Goal: Task Accomplishment & Management: Use online tool/utility

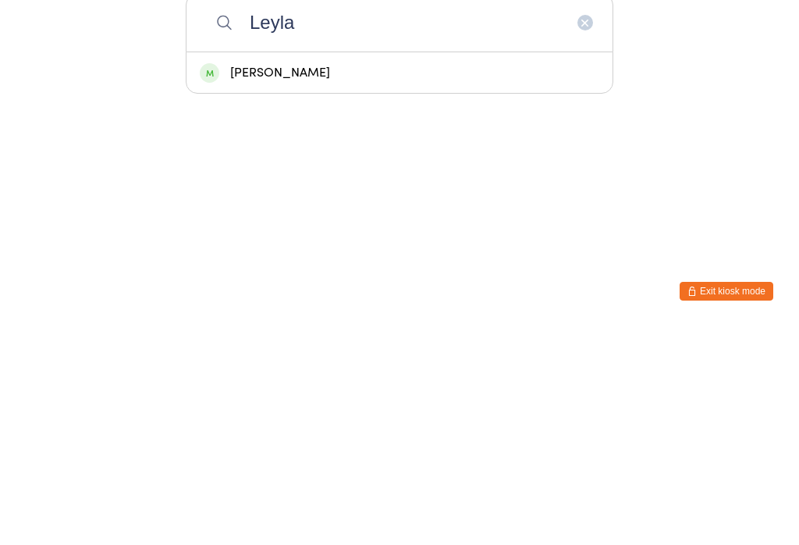
type input "Leyla"
click at [442, 281] on div "[PERSON_NAME]" at bounding box center [400, 291] width 400 height 21
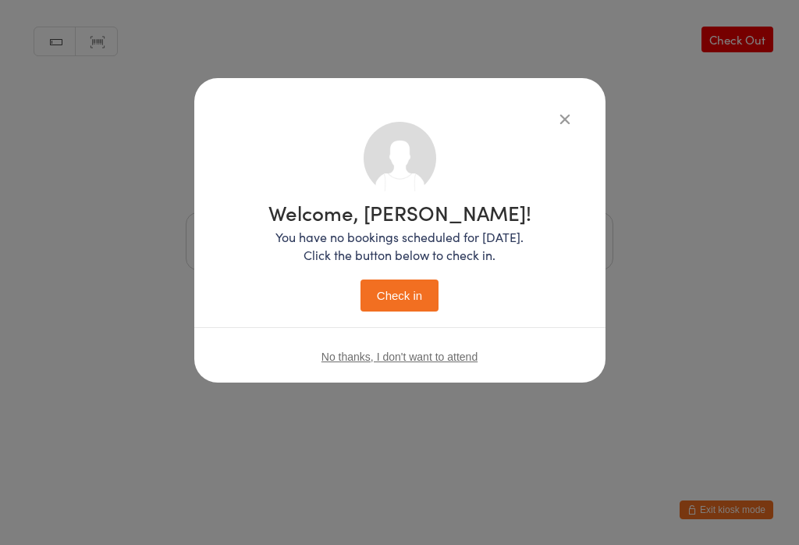
click at [417, 286] on button "Check in" at bounding box center [400, 295] width 78 height 32
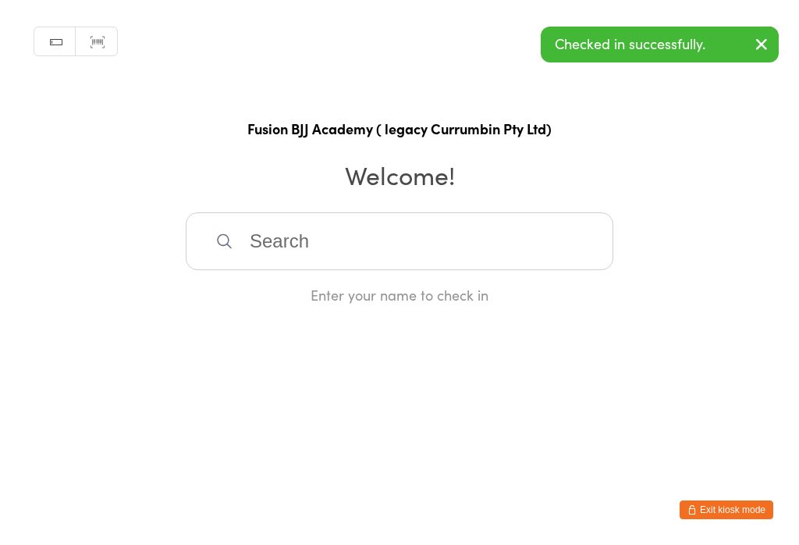
click at [438, 234] on input "search" at bounding box center [400, 241] width 428 height 58
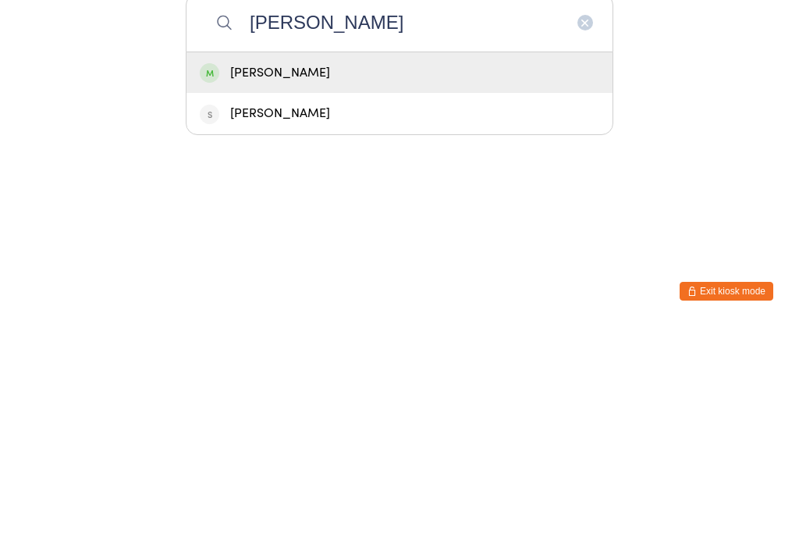
type input "[PERSON_NAME]"
click at [407, 281] on div "[PERSON_NAME]" at bounding box center [400, 291] width 400 height 21
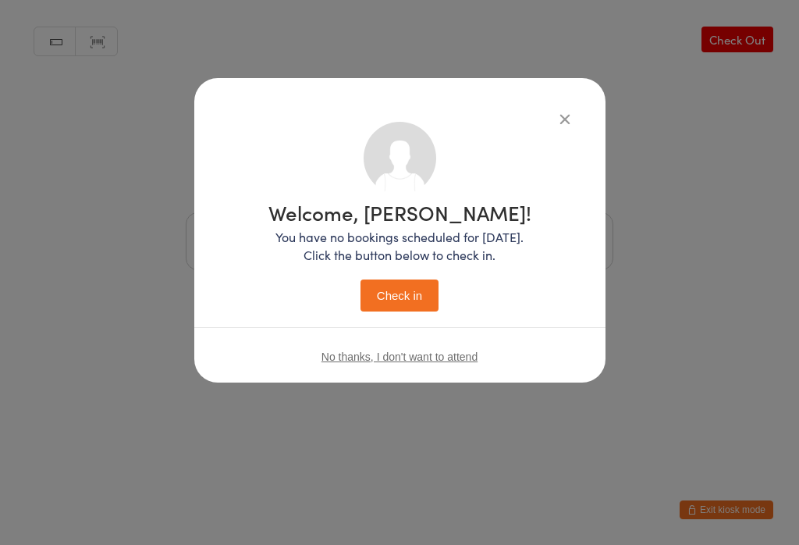
click at [405, 306] on button "Check in" at bounding box center [400, 295] width 78 height 32
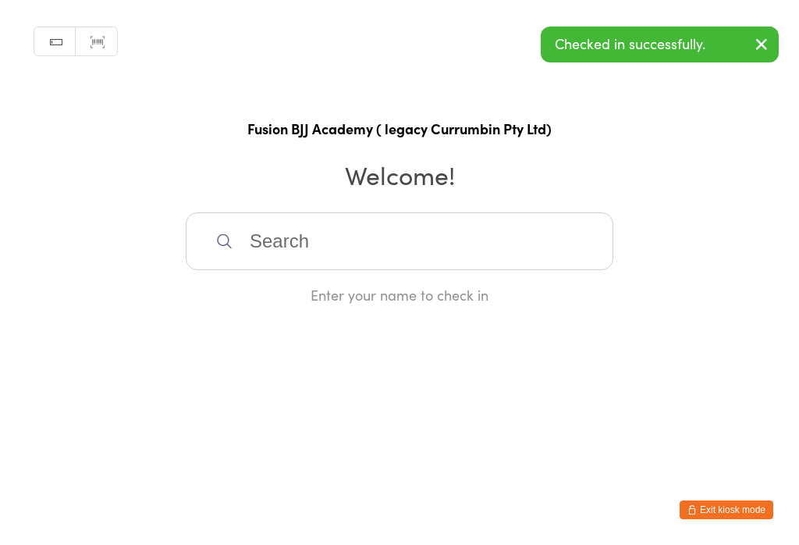
click at [492, 241] on input "search" at bounding box center [400, 241] width 428 height 58
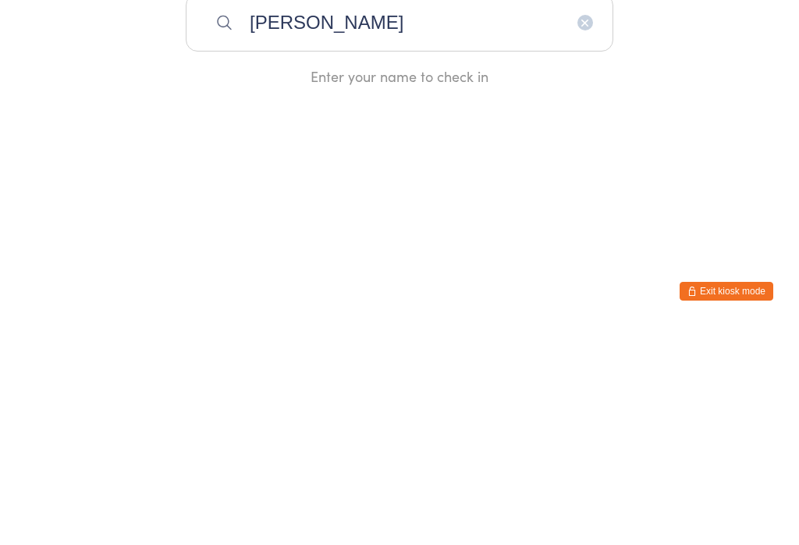
type input "[PERSON_NAME]"
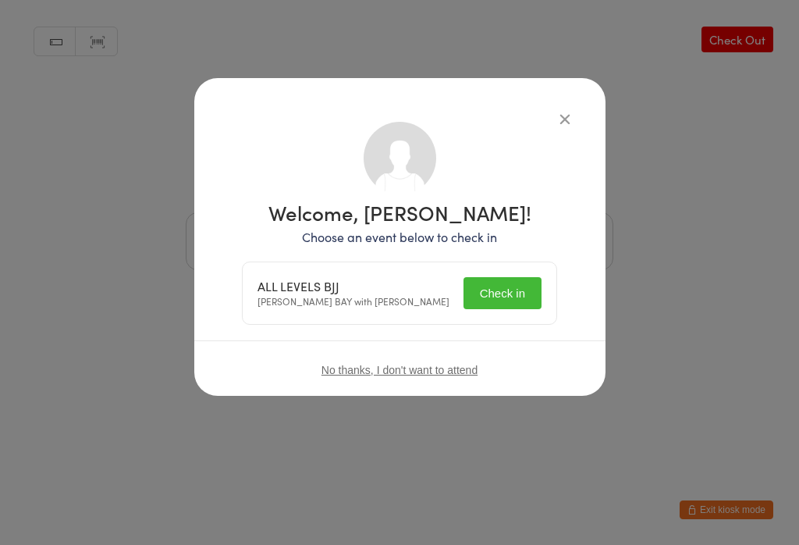
click at [417, 368] on span "No thanks, I don't want to attend" at bounding box center [400, 370] width 156 height 12
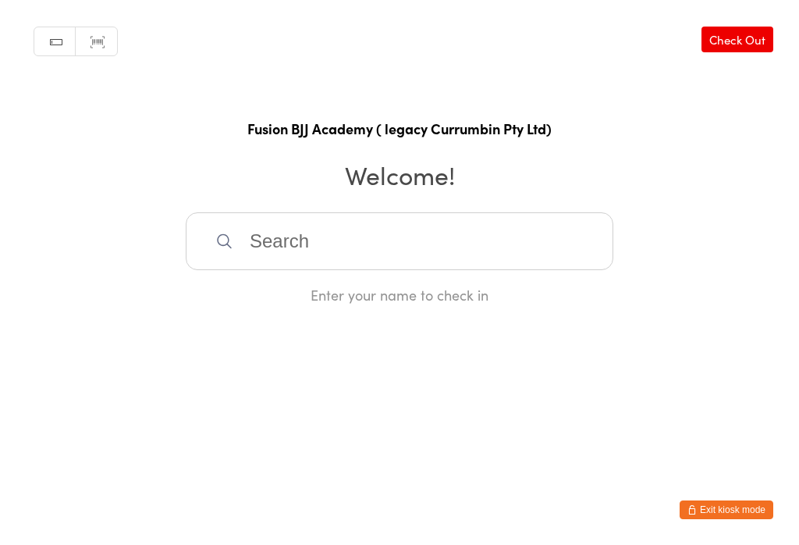
click at [423, 243] on input "search" at bounding box center [400, 241] width 428 height 58
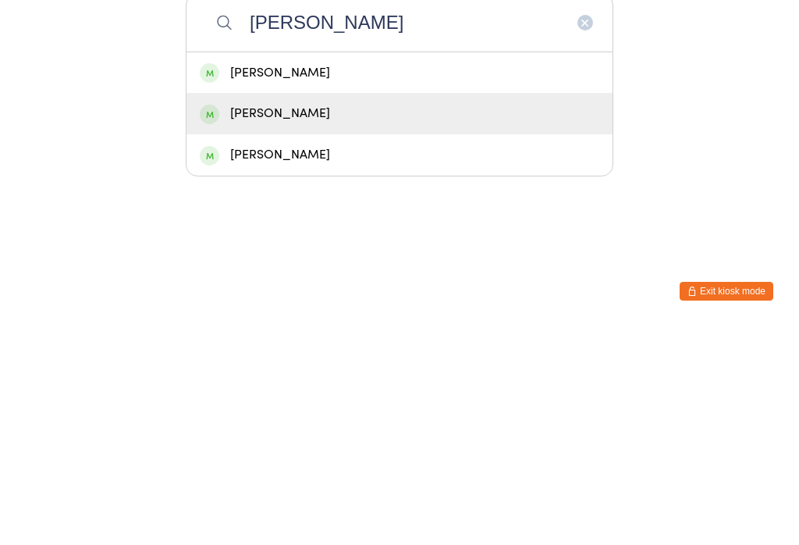
type input "[PERSON_NAME]"
click at [311, 322] on div "[PERSON_NAME]" at bounding box center [400, 332] width 400 height 21
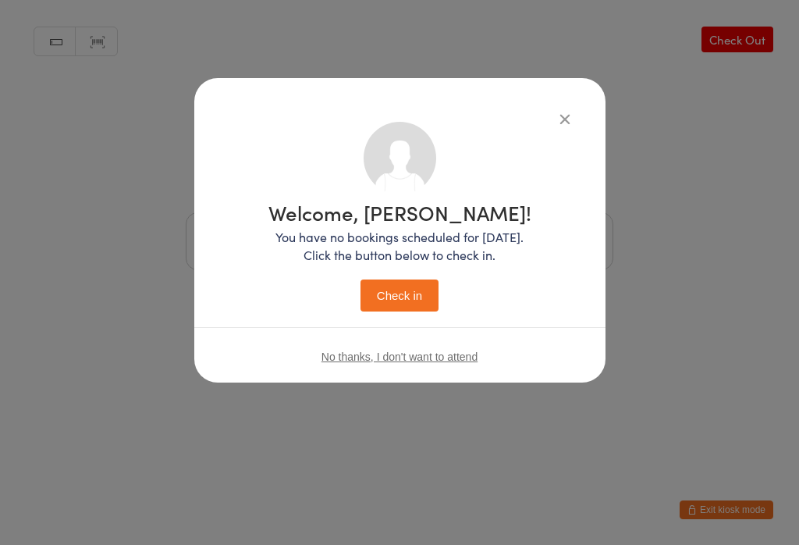
click at [411, 300] on button "Check in" at bounding box center [400, 295] width 78 height 32
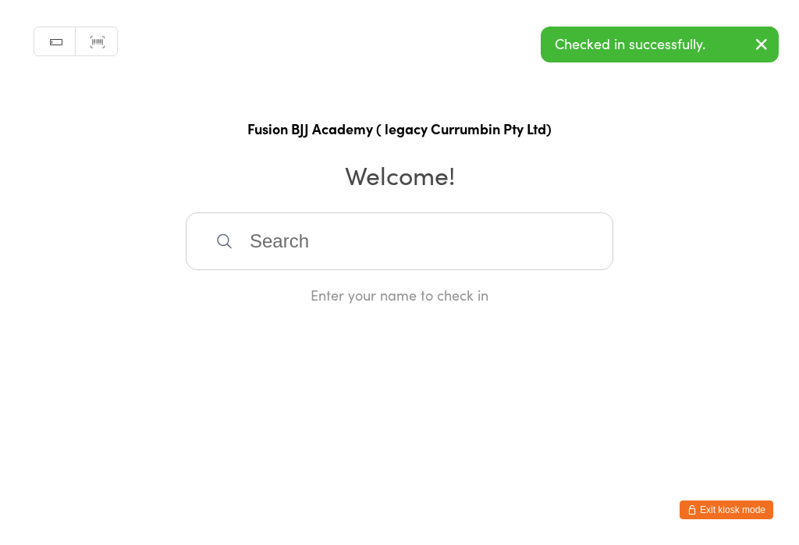
click at [510, 236] on input "search" at bounding box center [400, 241] width 428 height 58
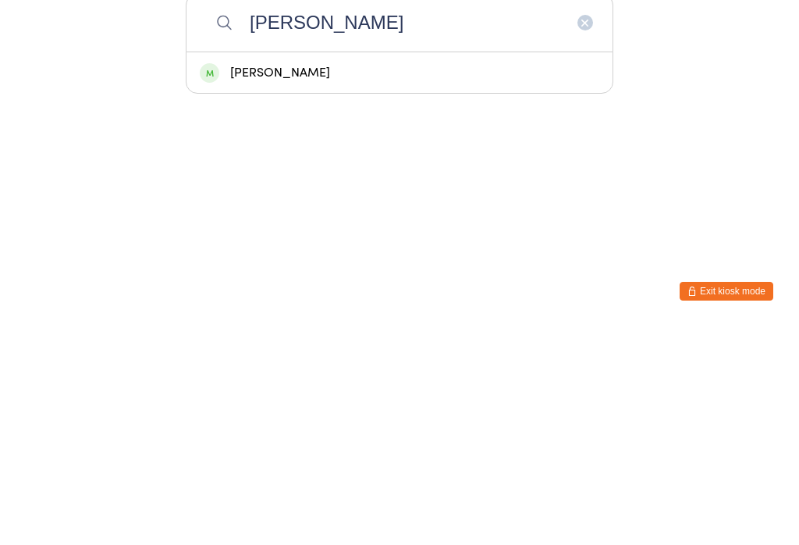
type input "[PERSON_NAME]"
click at [342, 271] on div "[PERSON_NAME]" at bounding box center [400, 291] width 426 height 41
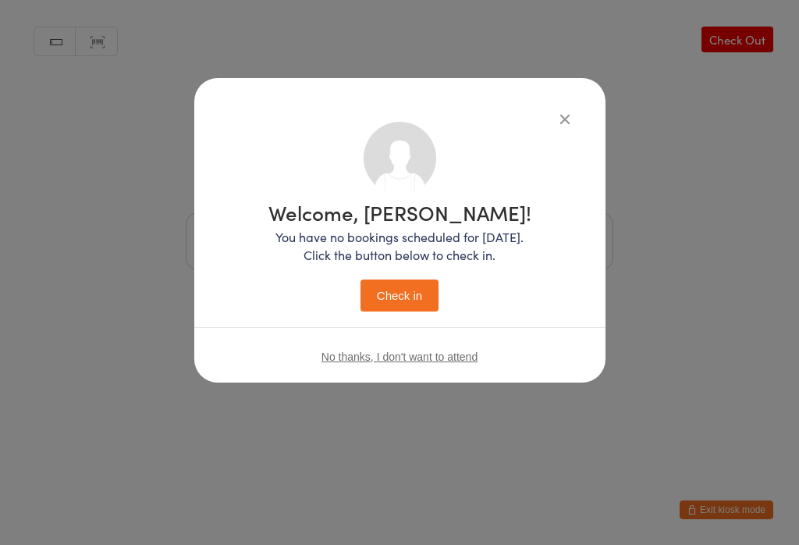
click at [422, 298] on button "Check in" at bounding box center [400, 295] width 78 height 32
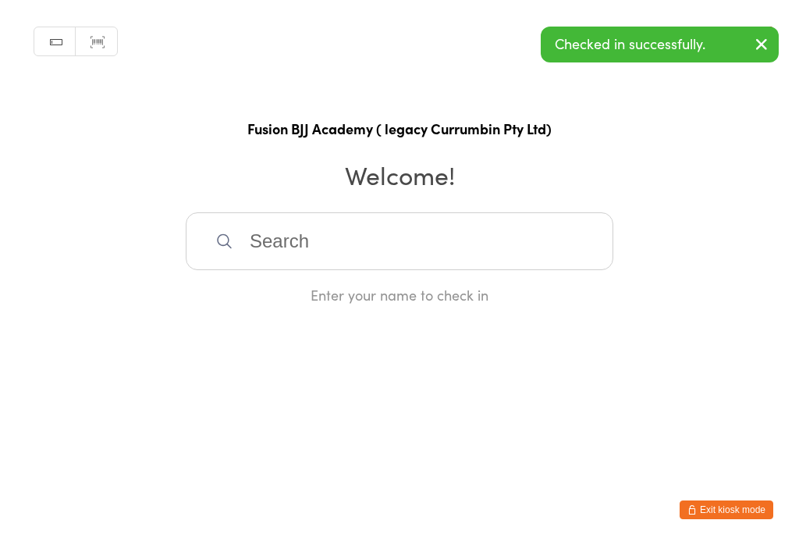
click at [343, 263] on input "search" at bounding box center [400, 241] width 428 height 58
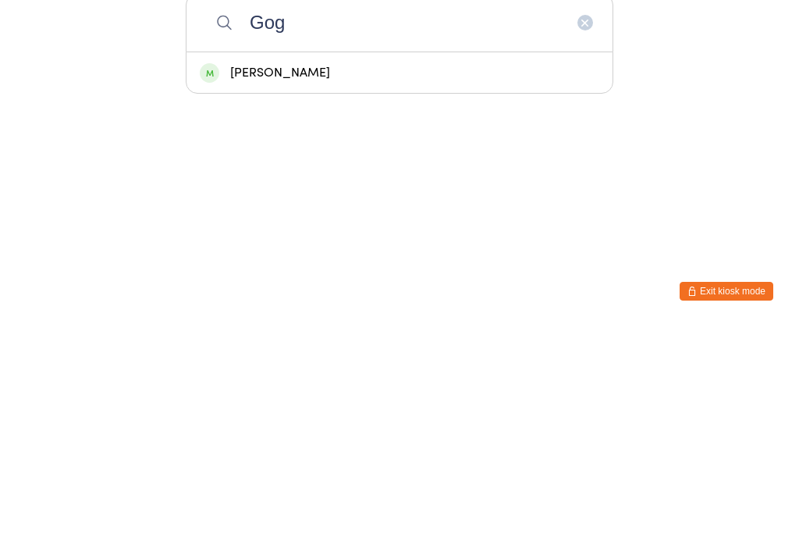
type input "Gog"
click at [348, 281] on div "[PERSON_NAME]" at bounding box center [400, 291] width 400 height 21
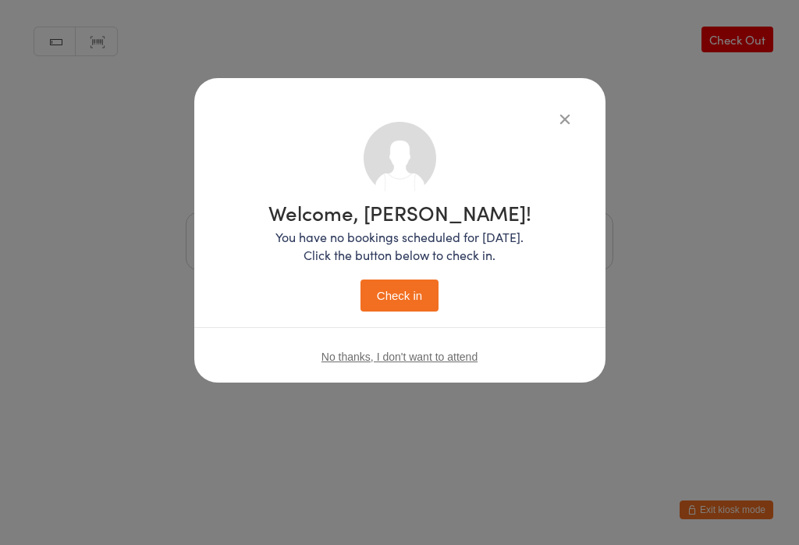
click at [409, 295] on button "Check in" at bounding box center [400, 295] width 78 height 32
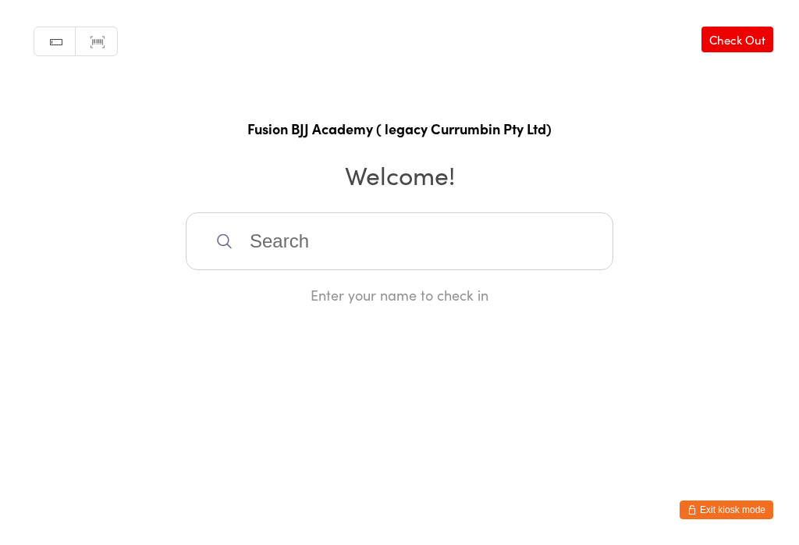
click at [332, 241] on input "search" at bounding box center [400, 241] width 428 height 58
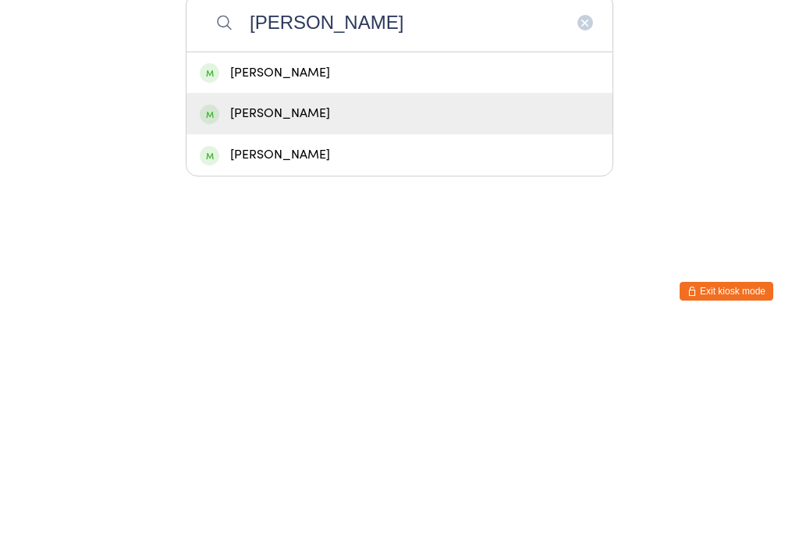
type input "[PERSON_NAME]"
click at [320, 322] on div "[PERSON_NAME]" at bounding box center [400, 332] width 400 height 21
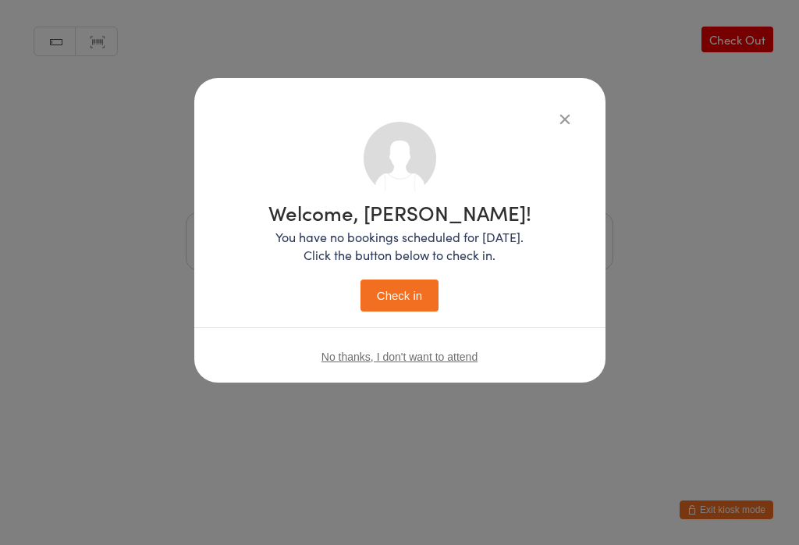
click at [401, 272] on div "Welcome, [PERSON_NAME]! You have no bookings scheduled for [DATE]. Click the bu…" at bounding box center [399, 256] width 263 height 109
click at [396, 285] on button "Check in" at bounding box center [400, 295] width 78 height 32
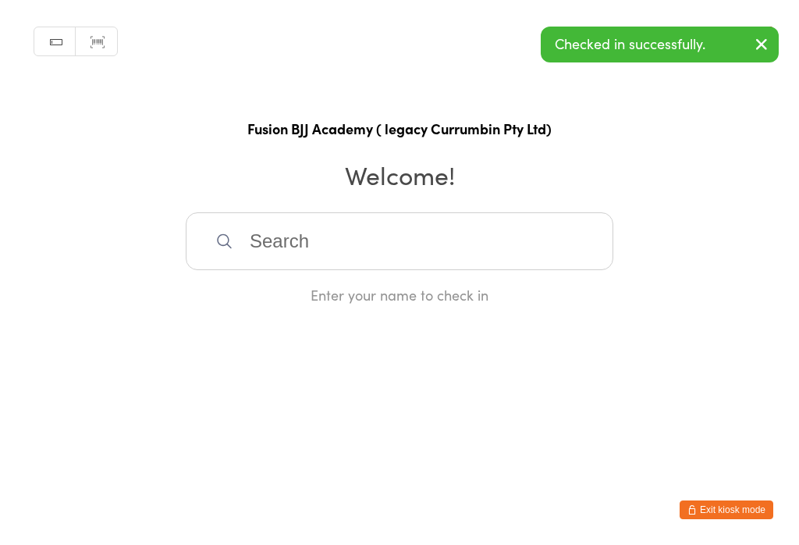
click at [325, 231] on input "search" at bounding box center [400, 241] width 428 height 58
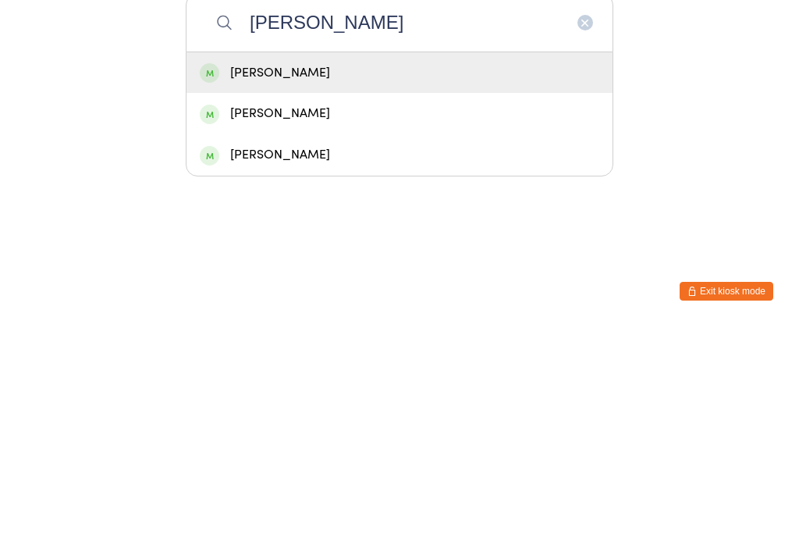
type input "[PERSON_NAME]"
click at [314, 322] on div "[PERSON_NAME]" at bounding box center [400, 332] width 400 height 21
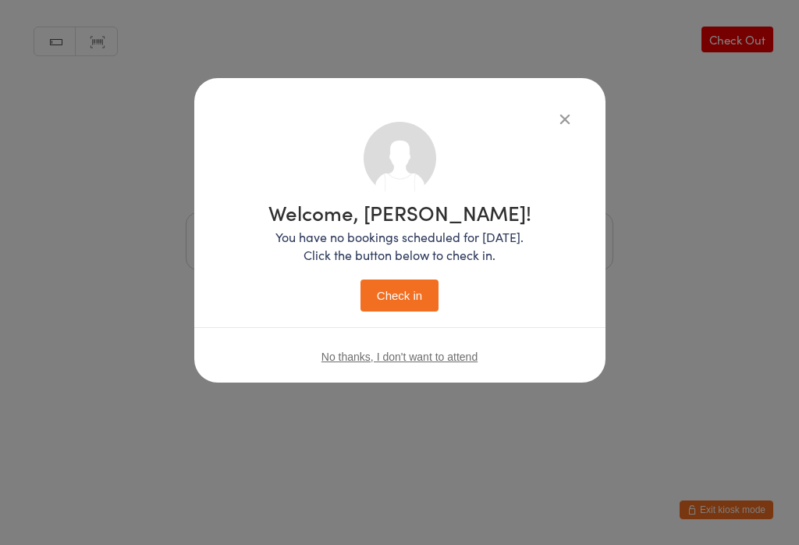
click at [413, 284] on button "Check in" at bounding box center [400, 295] width 78 height 32
